Goal: Find specific page/section: Find specific page/section

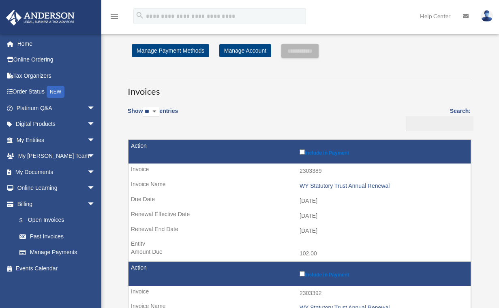
scroll to position [2, 0]
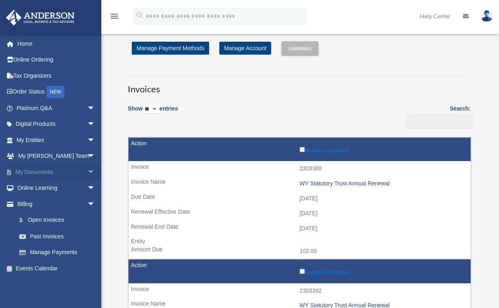
click at [36, 171] on link "My Documents arrow_drop_down" at bounding box center [57, 172] width 102 height 16
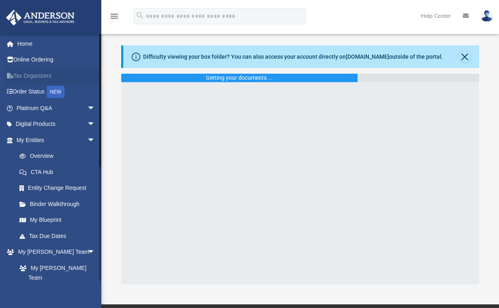
click at [41, 76] on link "Tax Organizers" at bounding box center [57, 76] width 102 height 16
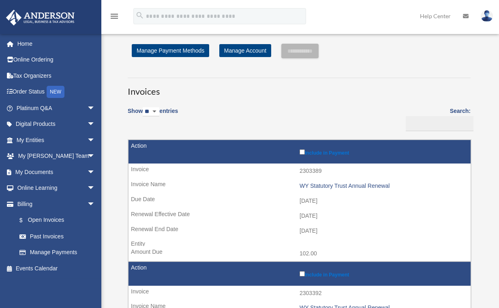
scroll to position [2, 0]
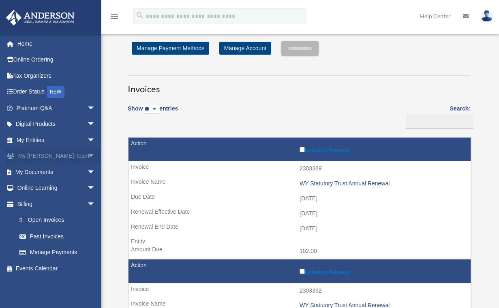
click at [87, 154] on span "arrow_drop_down" at bounding box center [95, 156] width 16 height 17
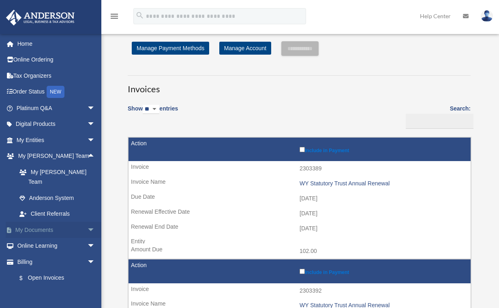
click at [87, 222] on span "arrow_drop_down" at bounding box center [95, 230] width 16 height 17
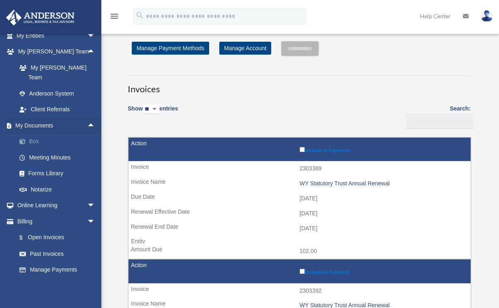
scroll to position [109, 0]
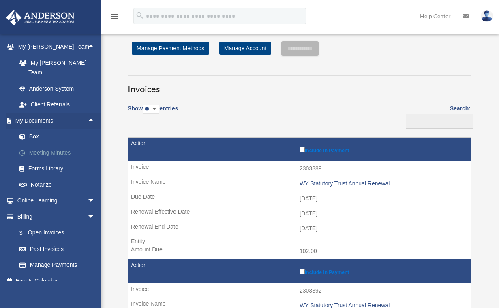
click at [64, 145] on link "Meeting Minutes" at bounding box center [59, 153] width 96 height 16
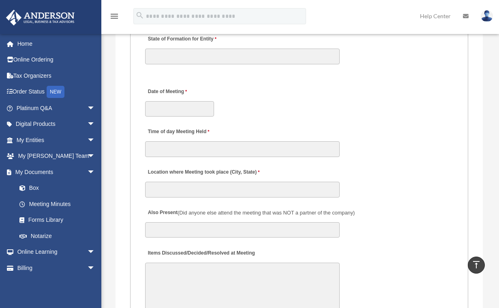
scroll to position [1282, 0]
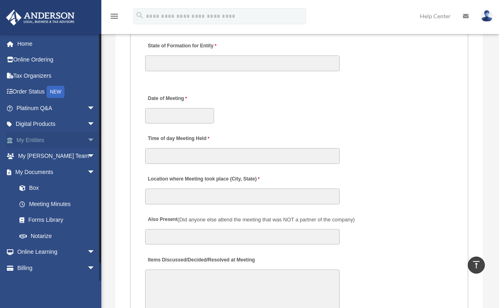
click at [87, 137] on span "arrow_drop_down" at bounding box center [95, 140] width 16 height 17
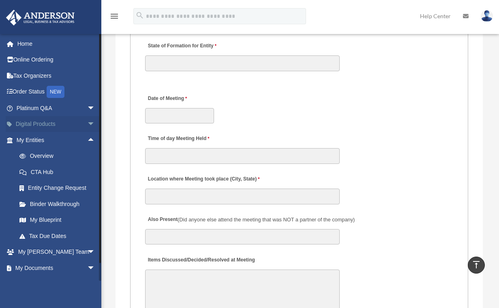
click at [87, 123] on span "arrow_drop_down" at bounding box center [95, 124] width 16 height 17
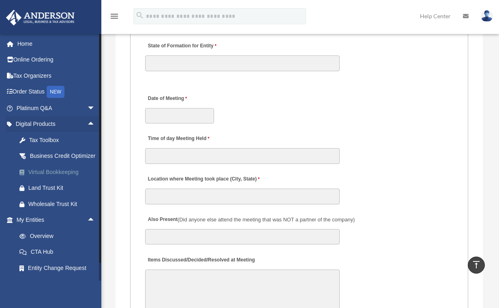
click at [53, 177] on div "Virtual Bookkeeping" at bounding box center [62, 172] width 69 height 10
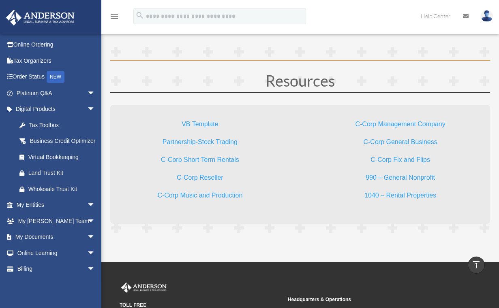
scroll to position [2103, 0]
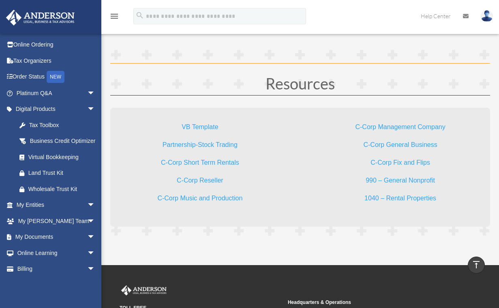
click at [411, 196] on link "1040 – Rental Properties" at bounding box center [400, 200] width 72 height 11
